Goal: Task Accomplishment & Management: Complete application form

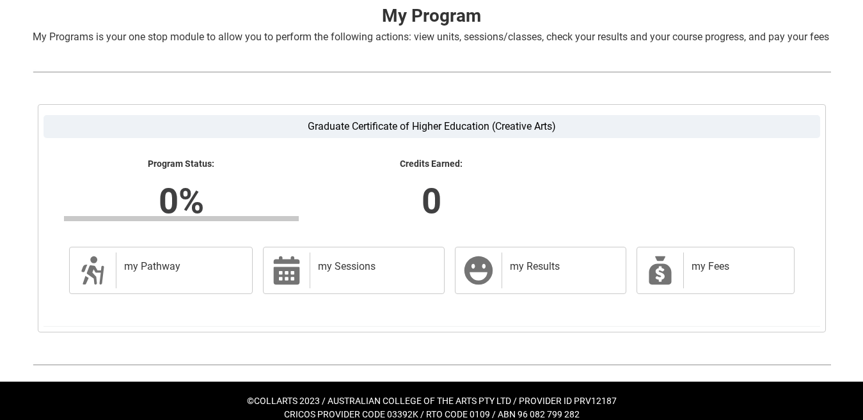
scroll to position [292, 0]
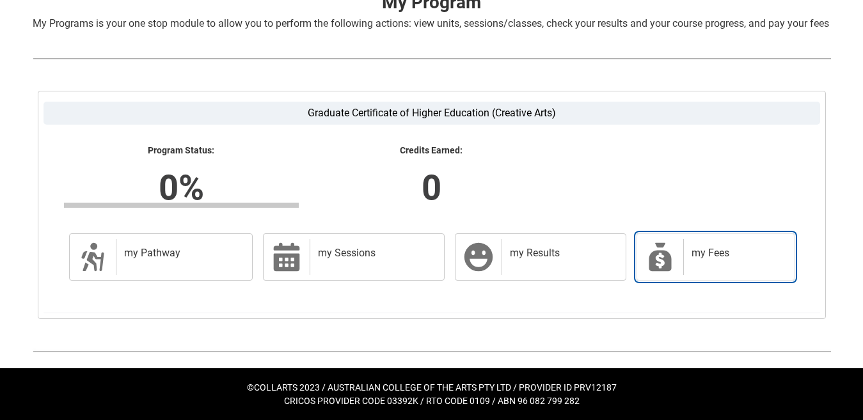
click at [710, 271] on div "my Fees" at bounding box center [736, 257] width 106 height 36
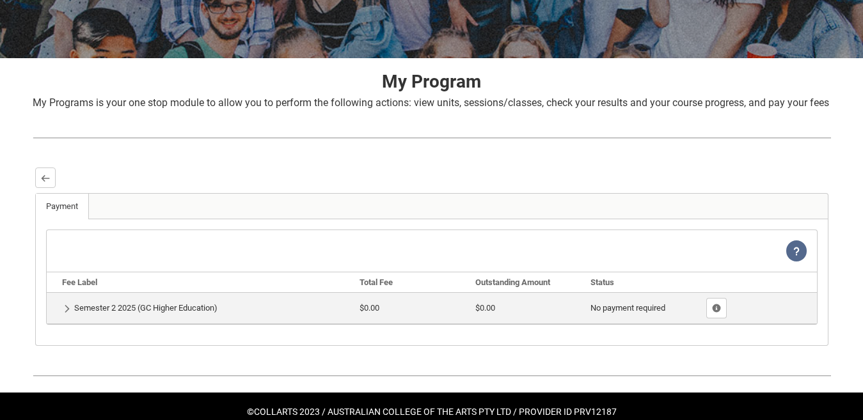
scroll to position [237, 0]
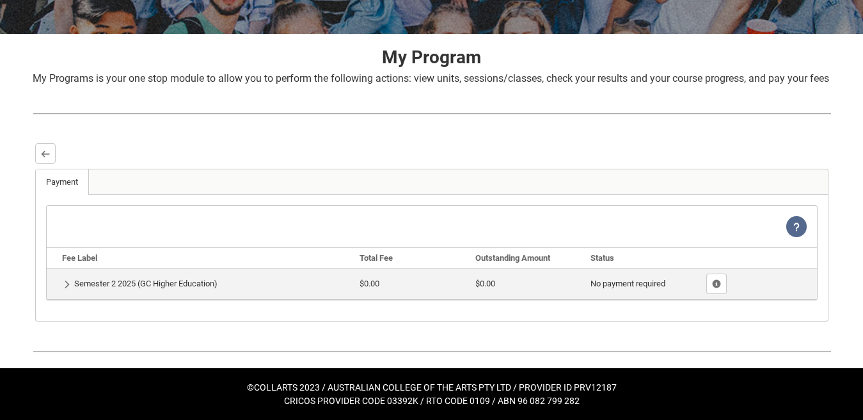
click at [81, 282] on td "Show Details Semester 2 2025 (GC Higher Education)" at bounding box center [201, 283] width 308 height 31
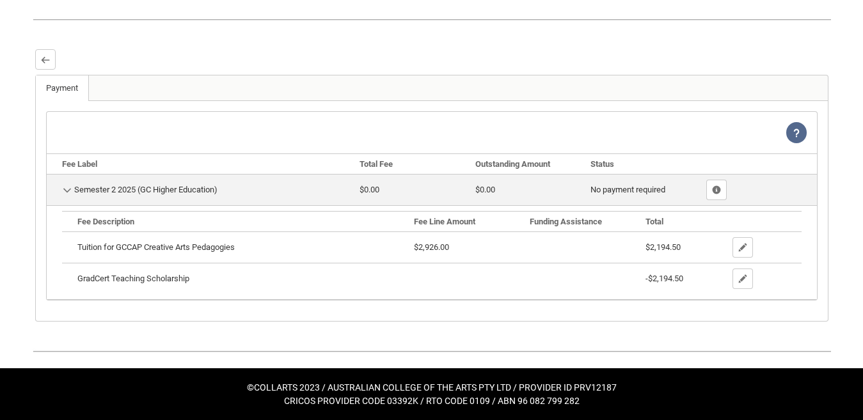
scroll to position [331, 0]
click at [738, 246] on lightning-primitive-icon "button" at bounding box center [742, 248] width 9 height 10
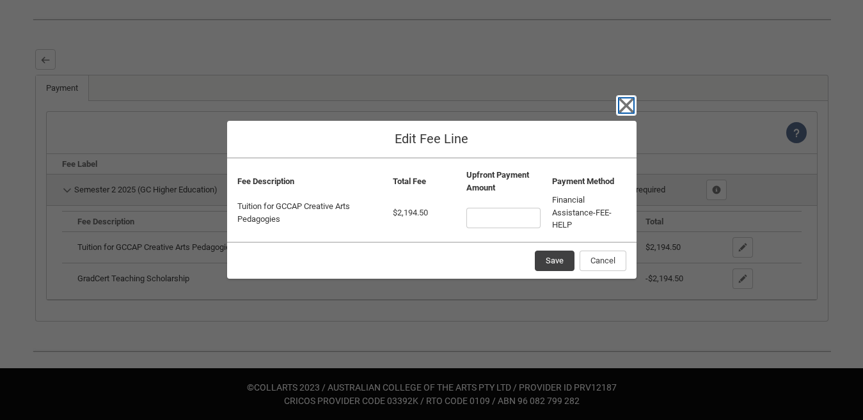
click at [623, 101] on icon "button" at bounding box center [626, 105] width 20 height 20
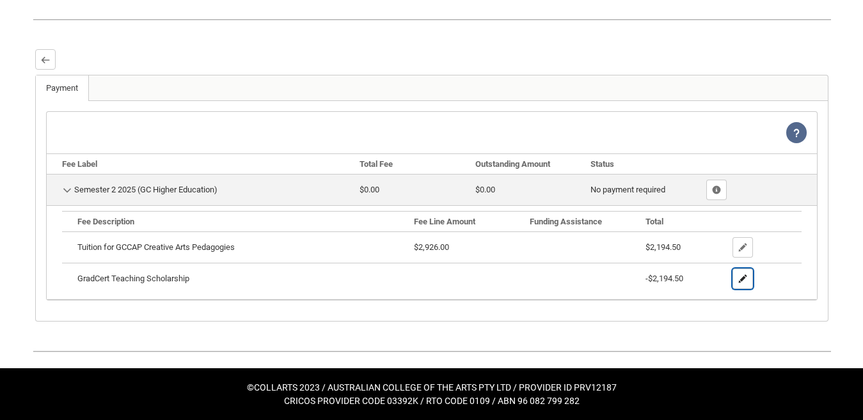
click at [741, 282] on lightning-primitive-icon "button" at bounding box center [742, 279] width 9 height 10
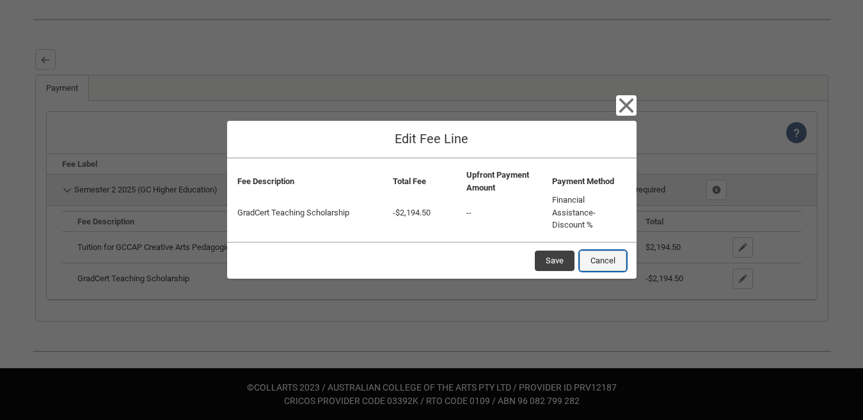
click at [606, 258] on button "Cancel" at bounding box center [603, 261] width 47 height 20
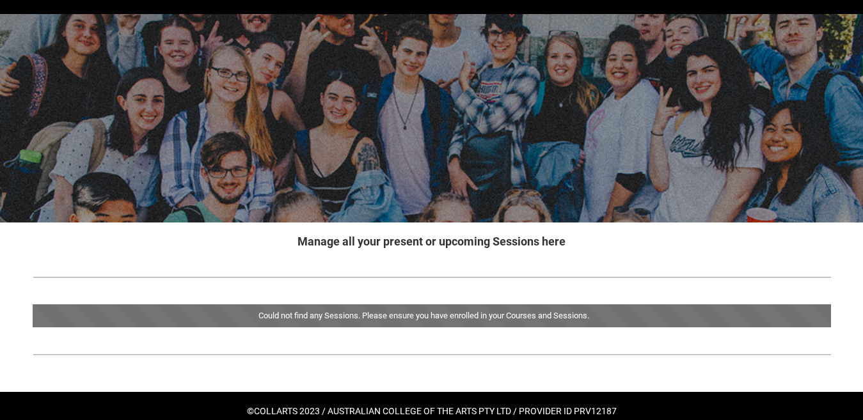
scroll to position [57, 0]
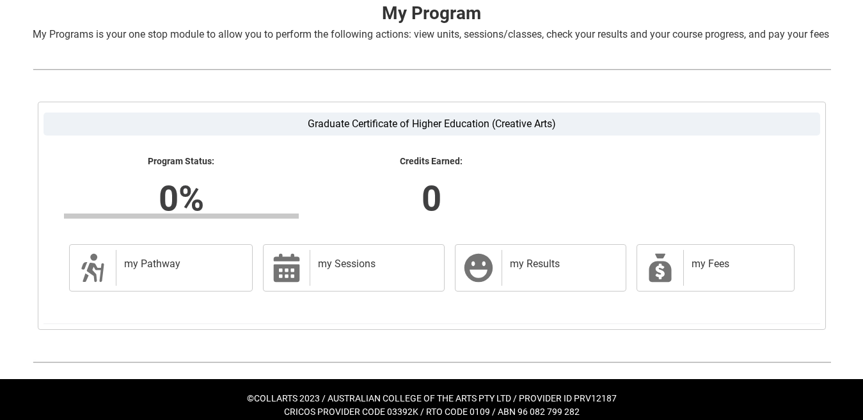
scroll to position [292, 0]
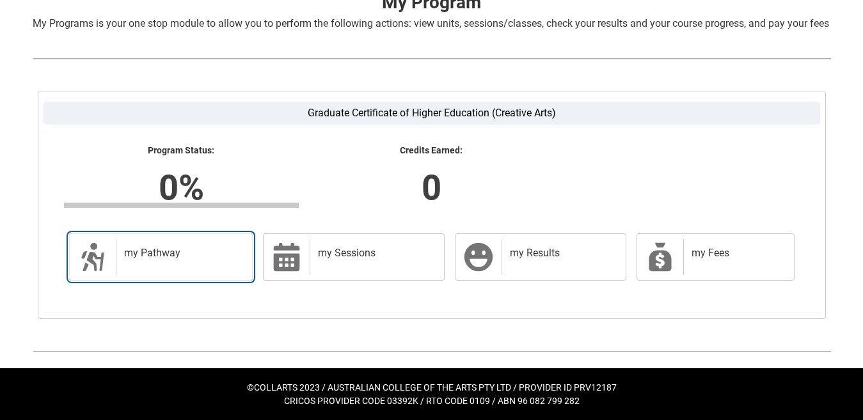
click at [159, 247] on h2 "my Pathway" at bounding box center [182, 253] width 116 height 13
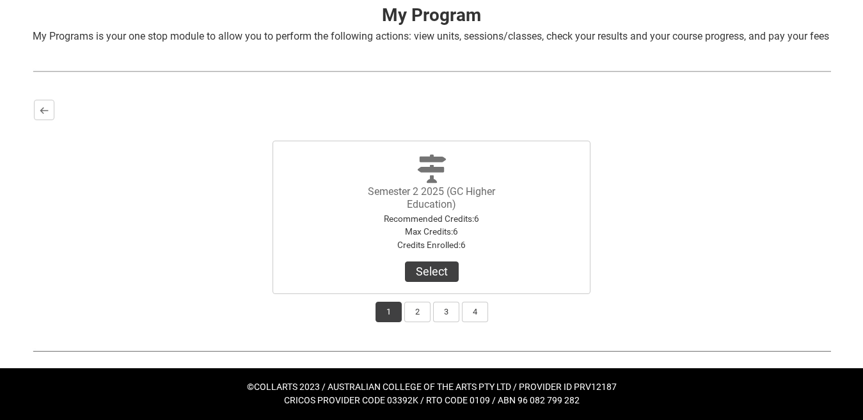
scroll to position [280, 0]
click at [440, 267] on button "Select" at bounding box center [432, 272] width 54 height 20
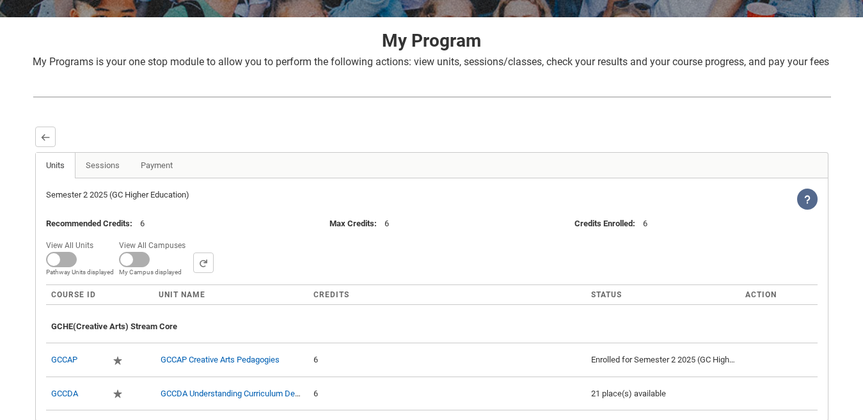
scroll to position [354, 0]
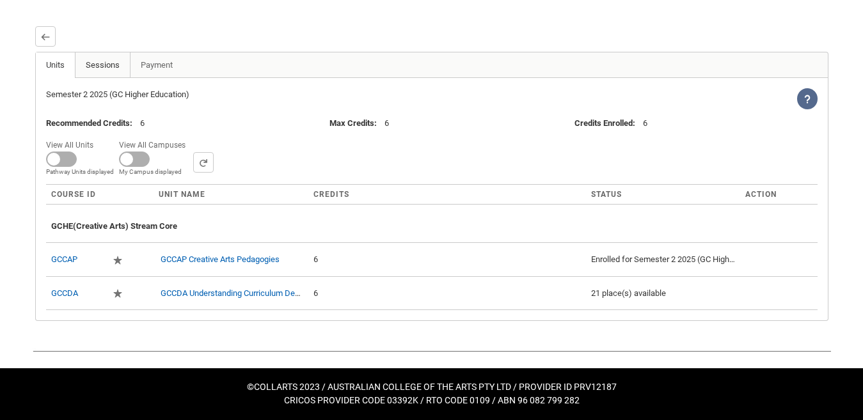
click at [98, 67] on link "Sessions" at bounding box center [103, 65] width 56 height 26
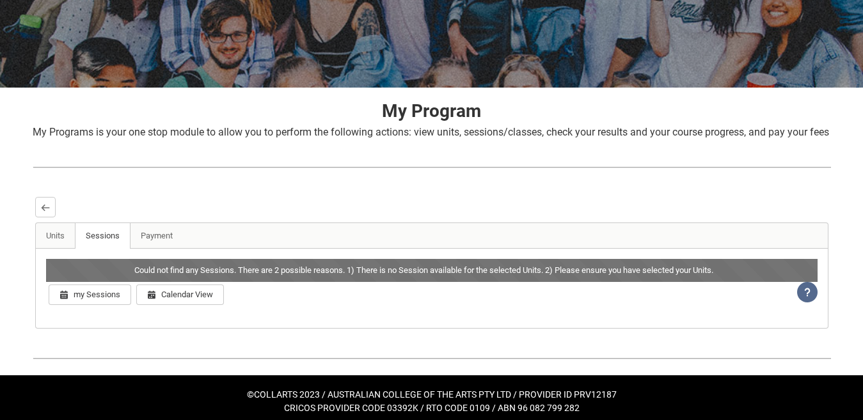
scroll to position [191, 0]
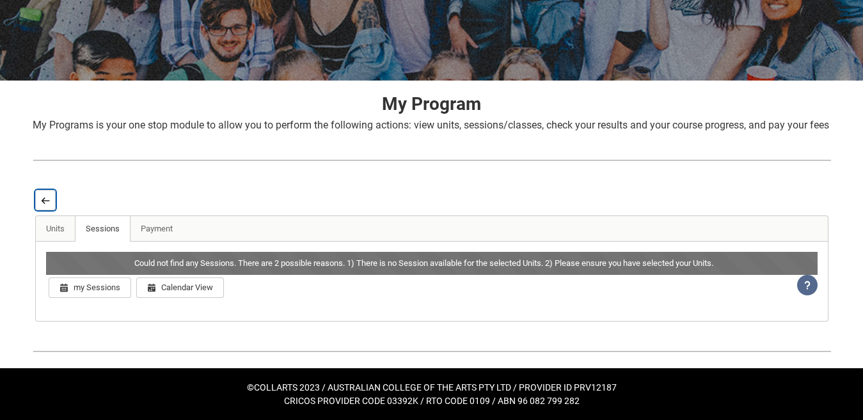
click at [40, 200] on button "Back" at bounding box center [45, 200] width 20 height 20
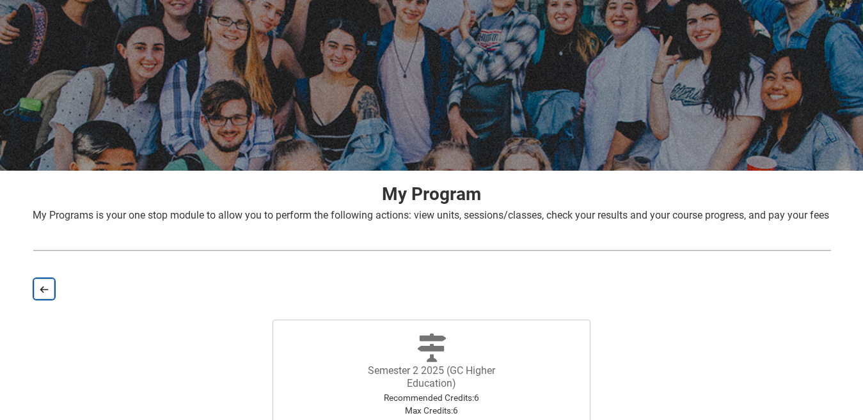
click at [45, 294] on lightning-primitive-icon "button" at bounding box center [44, 290] width 9 height 10
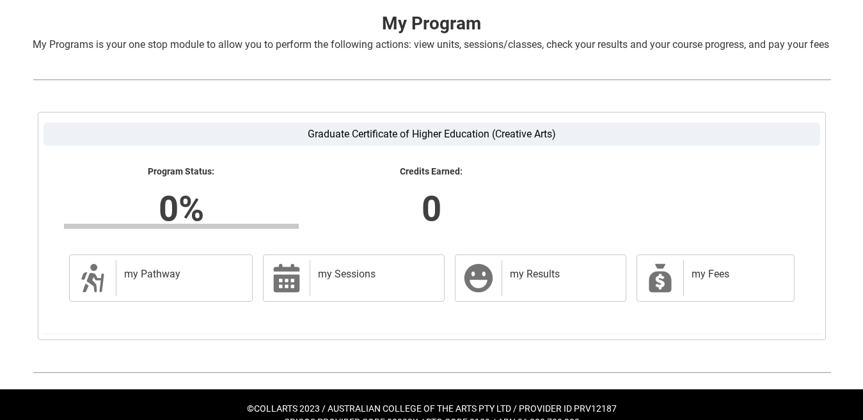
scroll to position [292, 0]
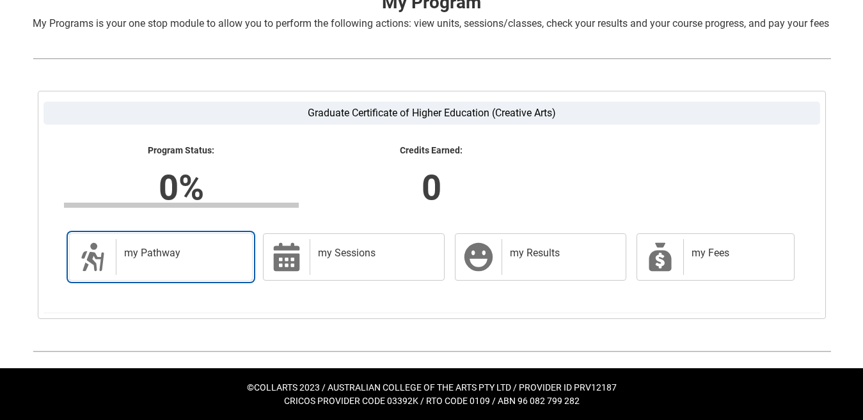
click at [160, 250] on h2 "my Pathway" at bounding box center [182, 253] width 116 height 13
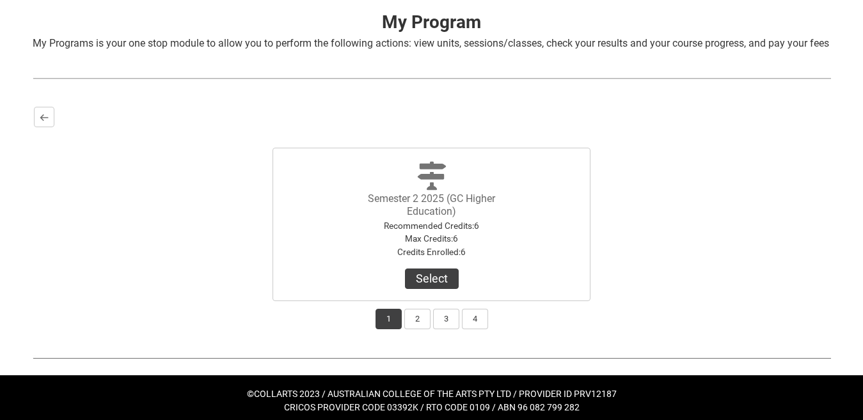
scroll to position [280, 0]
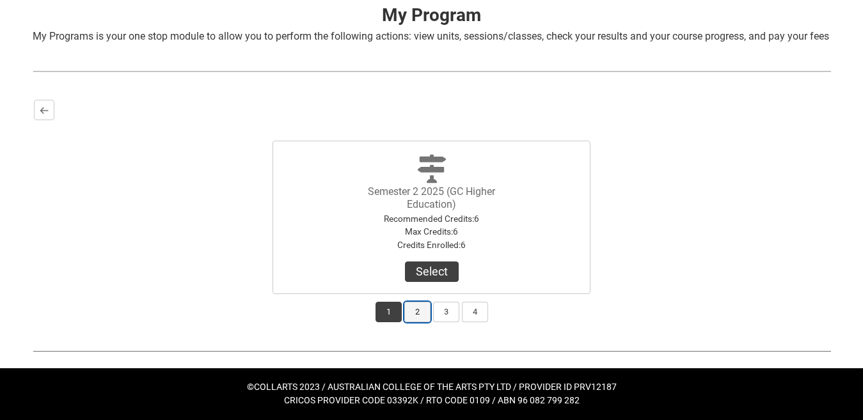
click at [411, 312] on button "2" at bounding box center [417, 312] width 26 height 20
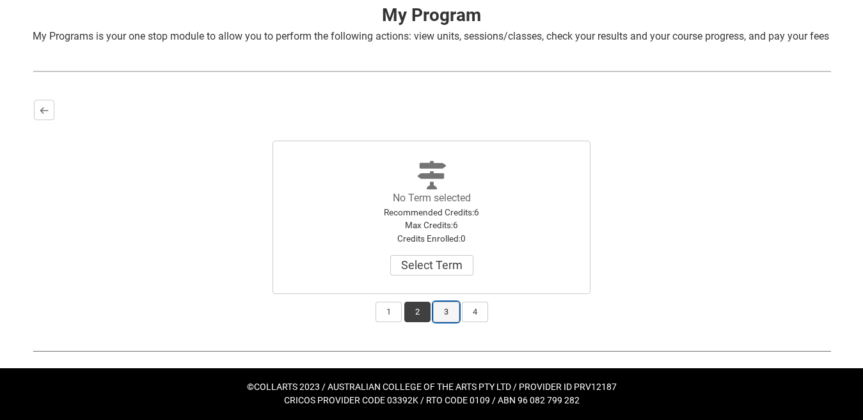
click at [441, 305] on button "3" at bounding box center [446, 312] width 26 height 20
click at [473, 311] on button "4" at bounding box center [475, 312] width 26 height 20
click at [391, 306] on button "1" at bounding box center [389, 312] width 26 height 20
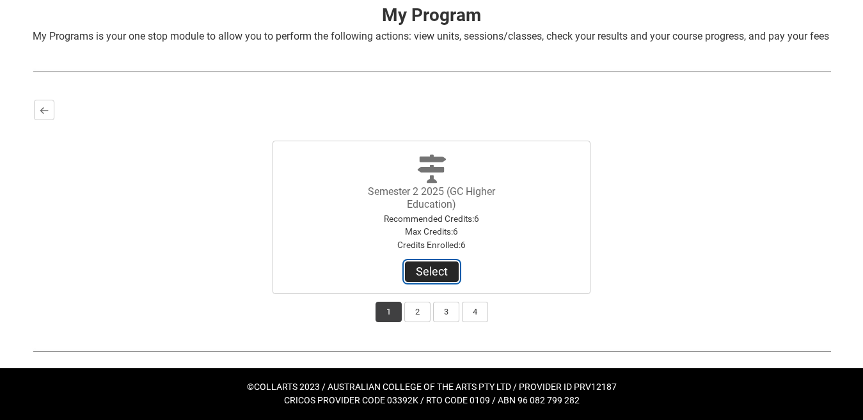
click at [425, 278] on button "Select" at bounding box center [432, 272] width 54 height 20
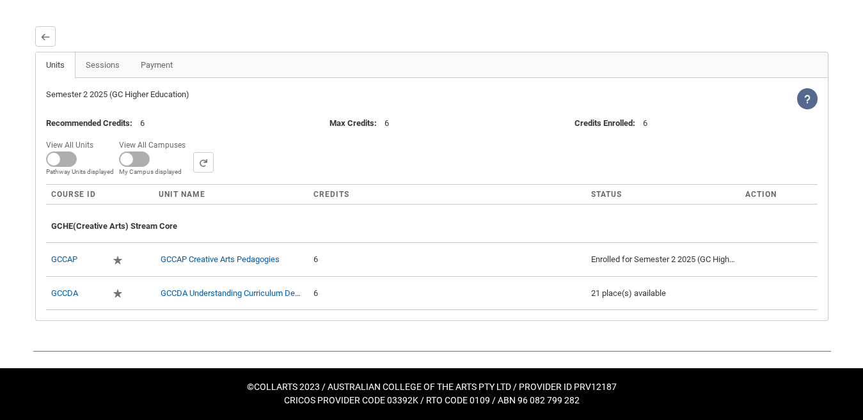
scroll to position [354, 0]
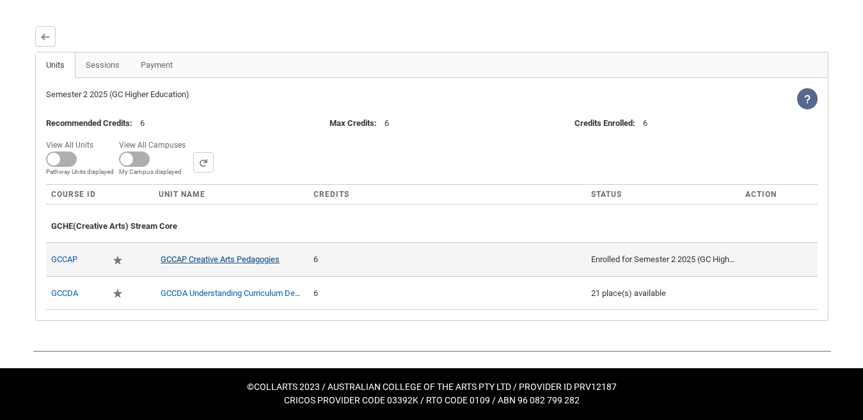
click at [219, 257] on link "GCCAP Creative Arts Pedagogies" at bounding box center [220, 260] width 119 height 10
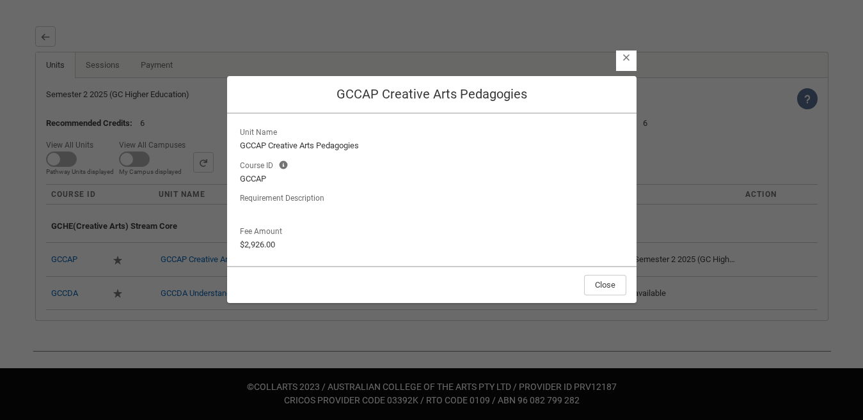
click at [628, 63] on lightning-button-icon "Close" at bounding box center [626, 61] width 20 height 20
